Goal: Information Seeking & Learning: Learn about a topic

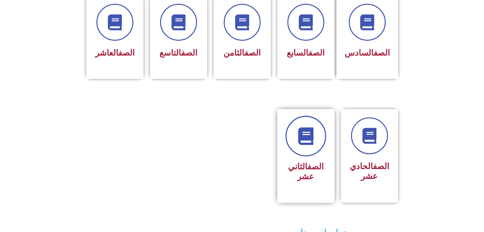
scroll to position [285, 0]
click at [303, 130] on icon at bounding box center [305, 136] width 17 height 17
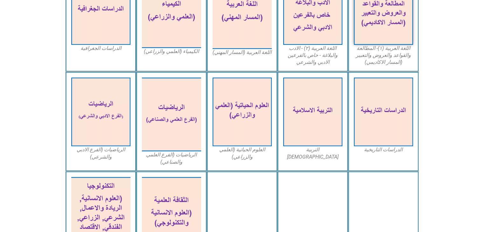
scroll to position [200, 0]
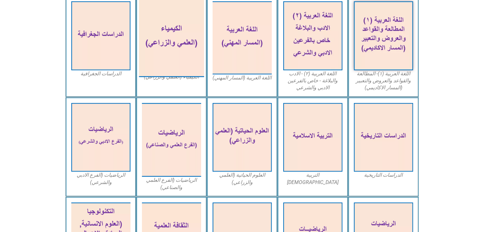
click at [177, 37] on img at bounding box center [171, 37] width 65 height 79
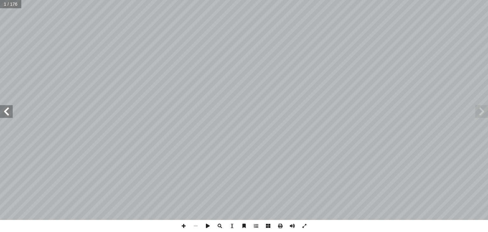
click at [4, 114] on span at bounding box center [6, 111] width 13 height 13
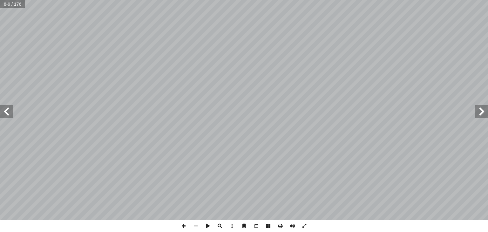
click at [4, 114] on span at bounding box center [6, 111] width 13 height 13
click at [182, 227] on span at bounding box center [184, 226] width 12 height 12
click at [195, 227] on span at bounding box center [196, 226] width 12 height 12
click at [9, 111] on span at bounding box center [6, 111] width 13 height 13
click at [182, 224] on span at bounding box center [184, 226] width 12 height 12
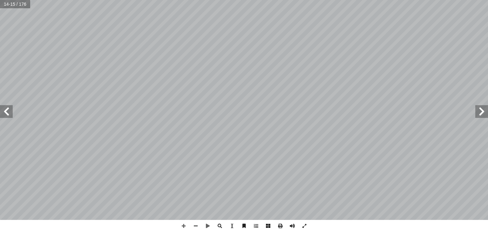
click at [373, 0] on html "الصفحة الرئيسية الصف الأول الصف الثاني الصف الثالث الصف الرابع الصف الخامس الصف…" at bounding box center [244, 29] width 488 height 58
click at [5, 116] on div "10 لهيدروجين في: � لكترون ذرة إ حسب طاقة � � م معادلة بور، � . باستخد 1 :)5 تمر…" at bounding box center [244, 110] width 488 height 220
click at [5, 113] on span at bounding box center [6, 111] width 13 height 13
click at [183, 230] on span at bounding box center [184, 226] width 12 height 12
